Goal: Feedback & Contribution: Submit feedback/report problem

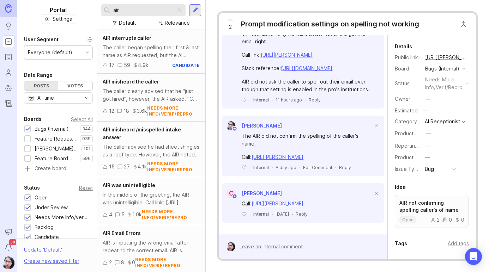
scroll to position [523, 0]
drag, startPoint x: 128, startPoint y: 10, endPoint x: 100, endPoint y: 15, distance: 28.3
click at [100, 15] on div "air Default Relevance" at bounding box center [151, 15] width 108 height 30
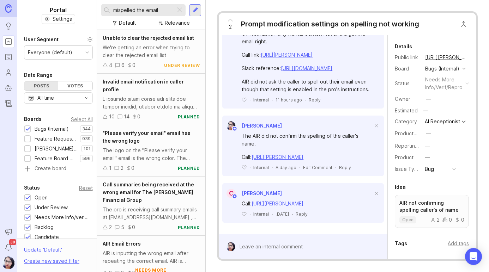
type input "mispelled the email"
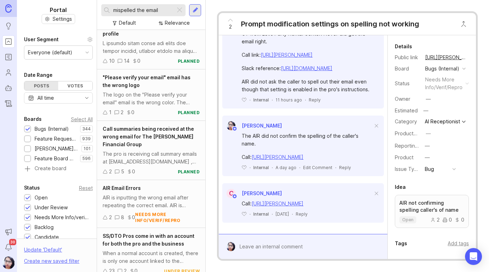
scroll to position [106, 0]
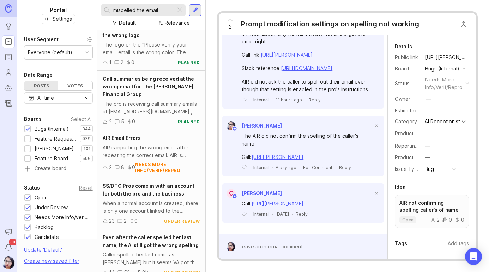
click at [131, 138] on span "AIR Email Errors" at bounding box center [122, 138] width 38 height 6
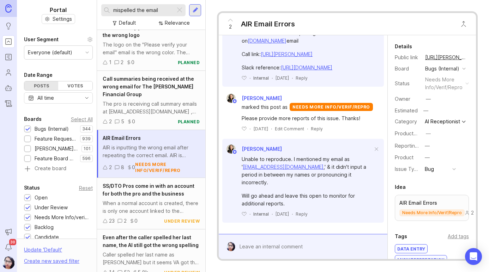
scroll to position [731, 0]
click at [260, 248] on div at bounding box center [308, 246] width 146 height 13
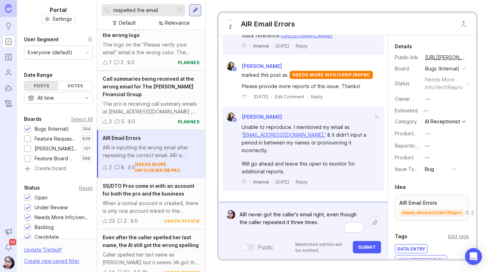
paste textarea "[URL][PERSON_NAME]"
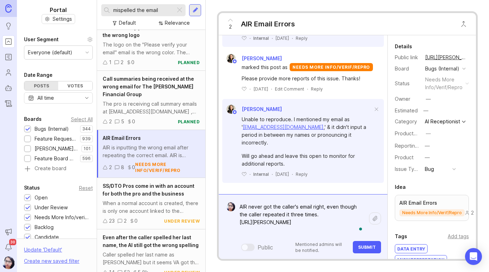
scroll to position [776, 0]
click at [320, 211] on textarea "AIR never got the caller's email right, even though the caller repeated it thre…" at bounding box center [302, 218] width 134 height 37
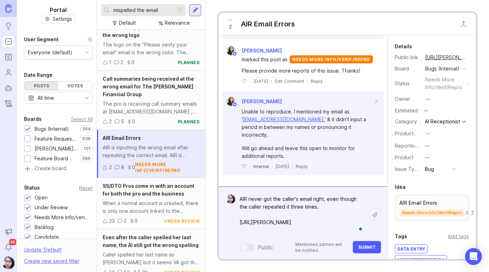
click at [305, 227] on textarea "AIR never got the caller's email right, even though the caller repeated it thre…" at bounding box center [302, 215] width 134 height 44
click at [303, 231] on textarea "AIR never got the caller's email right, even though the caller repeated it thre…" at bounding box center [302, 215] width 134 height 44
drag, startPoint x: 297, startPoint y: 232, endPoint x: 239, endPoint y: 225, distance: 58.2
click at [239, 225] on textarea "AIR never got the caller's email right, even though the caller repeated it thre…" at bounding box center [302, 215] width 134 height 44
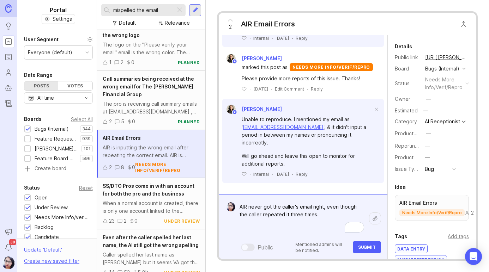
scroll to position [771, 0]
paste textarea "[URL][PERSON_NAME]"
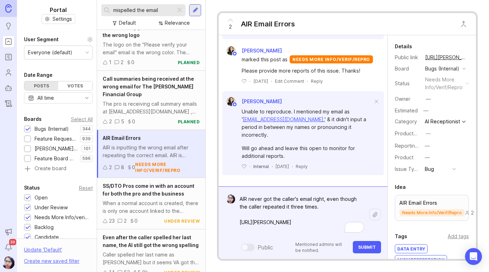
scroll to position [776, 0]
click at [317, 228] on textarea "AIR never got the caller's email right, even though the caller repeated it thre…" at bounding box center [302, 215] width 134 height 44
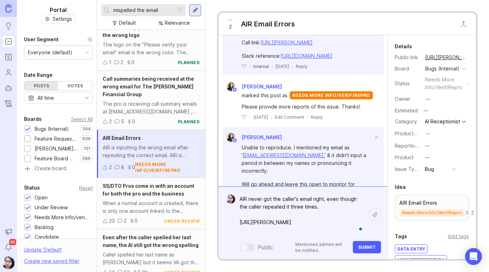
scroll to position [778, 0]
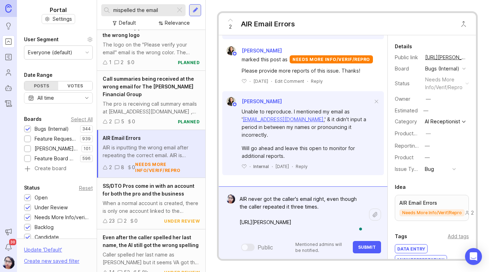
type textarea "AIR never got the caller's email right, even though the caller repeated it thre…"
click at [364, 247] on span "Submit" at bounding box center [367, 247] width 18 height 5
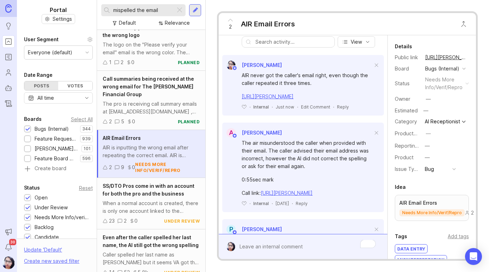
scroll to position [212, 0]
drag, startPoint x: 165, startPoint y: 9, endPoint x: 107, endPoint y: 2, distance: 58.6
click at [107, 2] on div "mispelled the email Default Relevance" at bounding box center [151, 15] width 108 height 30
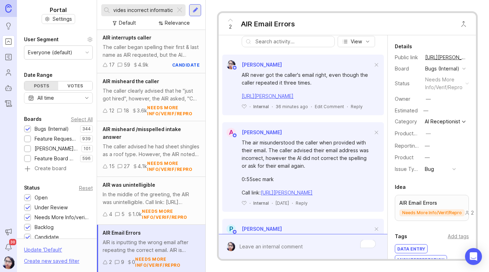
scroll to position [0, 20]
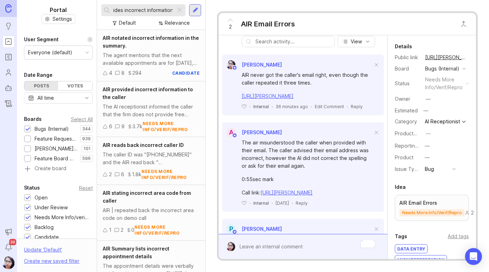
type input "AIR provides incorrect information"
click at [135, 88] on span "AIR provided incorrect information to the caller" at bounding box center [148, 93] width 90 height 14
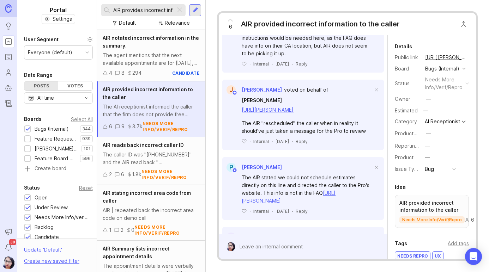
scroll to position [1199, 0]
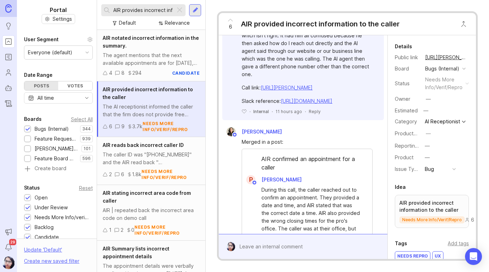
scroll to position [353, 0]
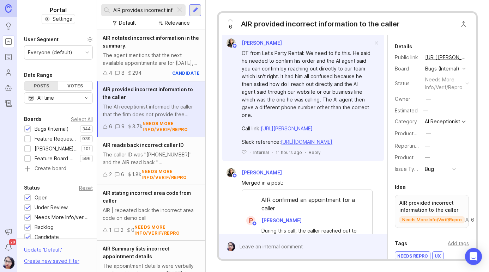
click at [281, 145] on link "[URL][DOMAIN_NAME]" at bounding box center [306, 142] width 51 height 6
